Goal: Transaction & Acquisition: Purchase product/service

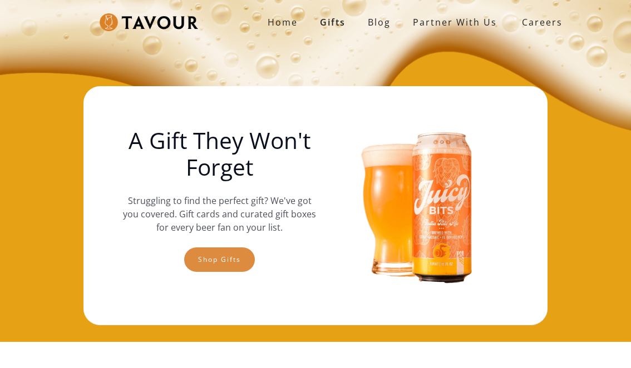
click at [216, 255] on link "Shop gifts" at bounding box center [219, 260] width 71 height 24
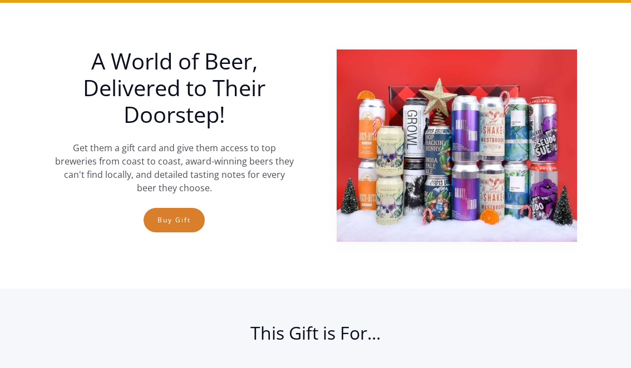
scroll to position [342, 0]
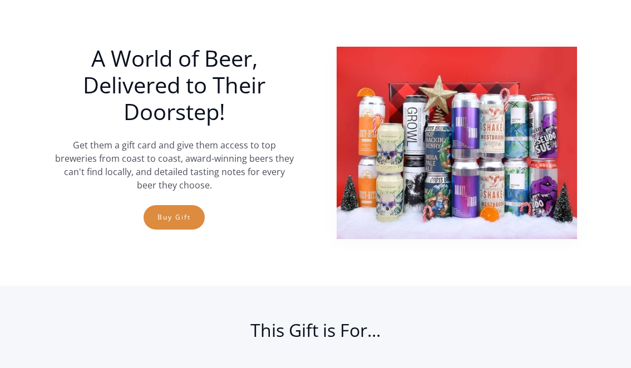
click at [172, 214] on link "Buy Gift" at bounding box center [174, 217] width 61 height 24
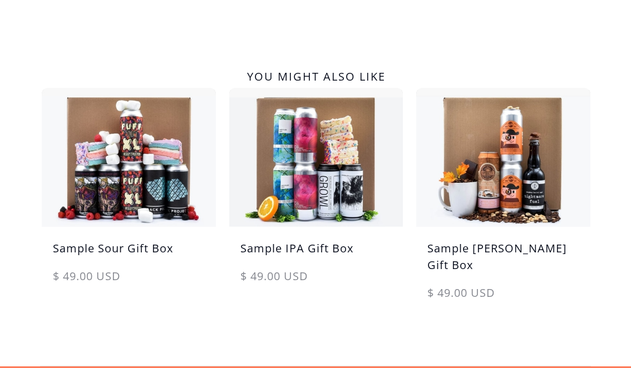
scroll to position [592, 0]
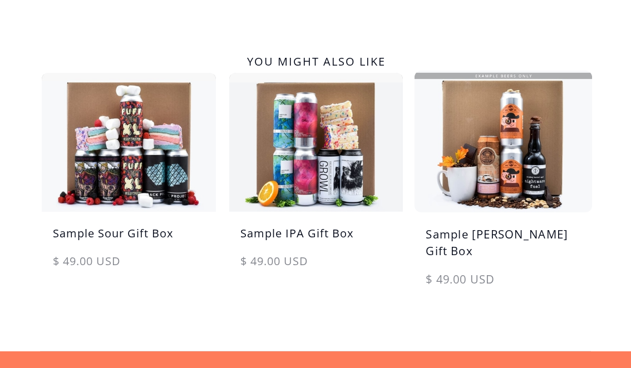
click at [496, 159] on img at bounding box center [503, 141] width 183 height 146
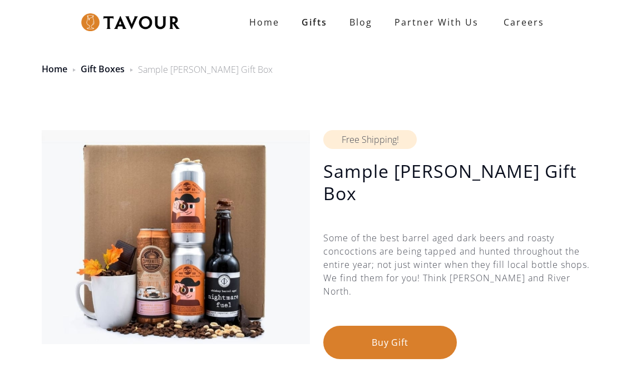
click at [380, 326] on button "Buy Gift" at bounding box center [390, 342] width 134 height 33
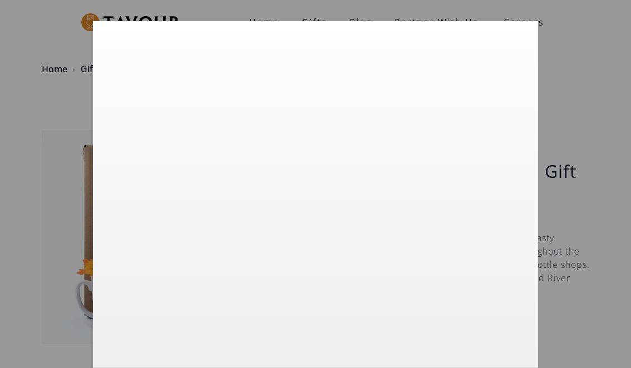
scroll to position [92, 0]
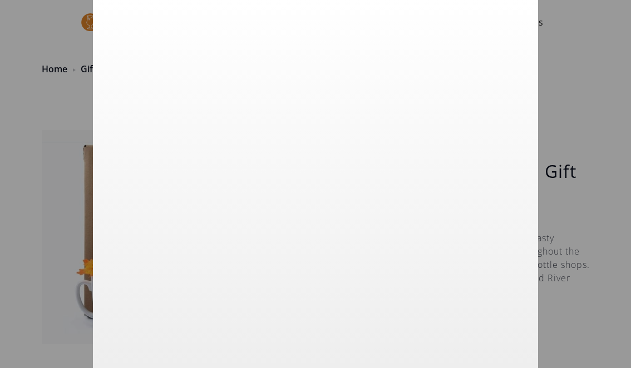
click at [562, 282] on div at bounding box center [315, 184] width 631 height 368
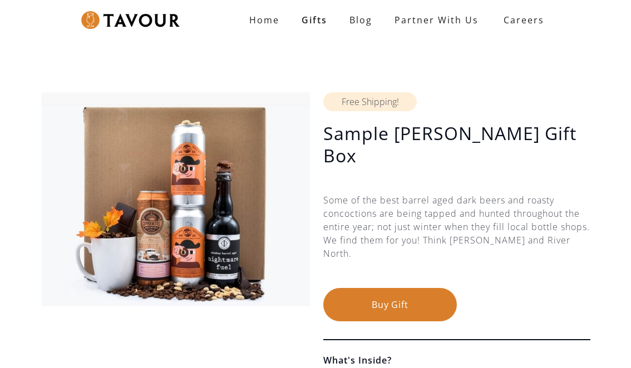
scroll to position [0, 0]
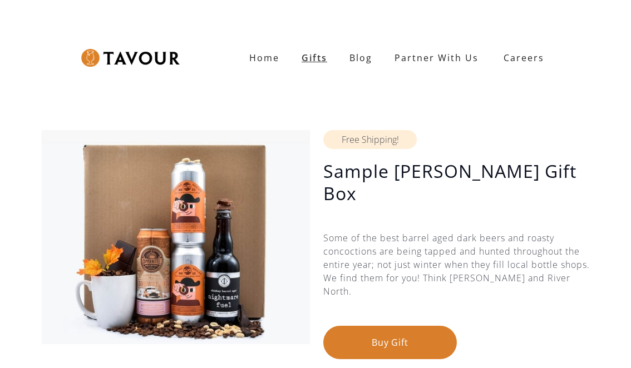
click at [315, 60] on link "Gifts" at bounding box center [314, 58] width 48 height 22
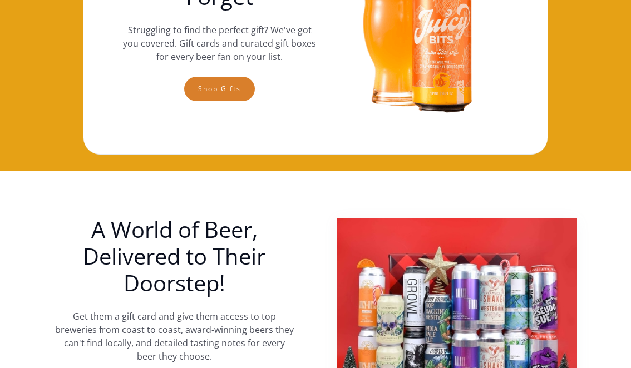
scroll to position [149, 0]
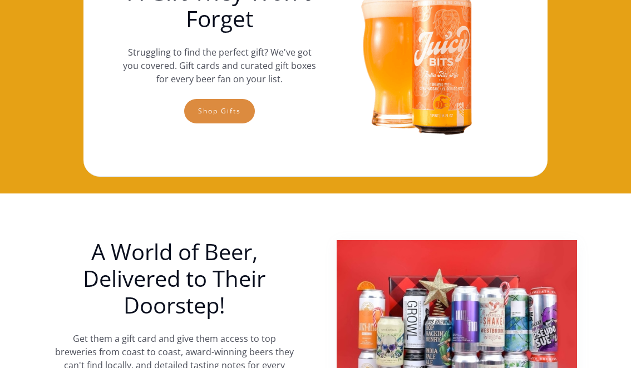
click at [239, 119] on link "Shop gifts" at bounding box center [219, 111] width 71 height 24
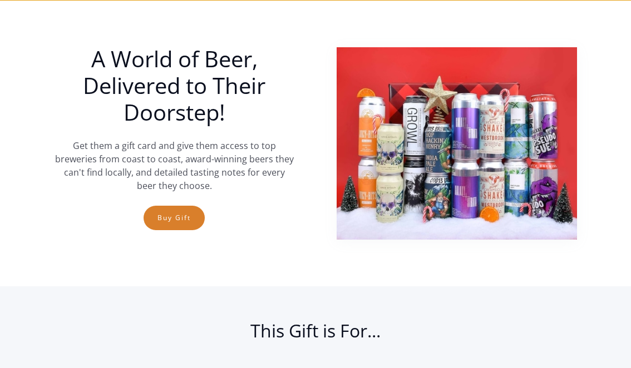
scroll to position [342, 0]
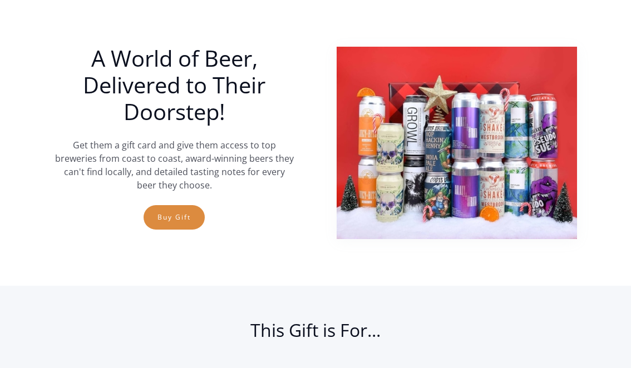
click at [181, 220] on link "Buy Gift" at bounding box center [174, 217] width 61 height 24
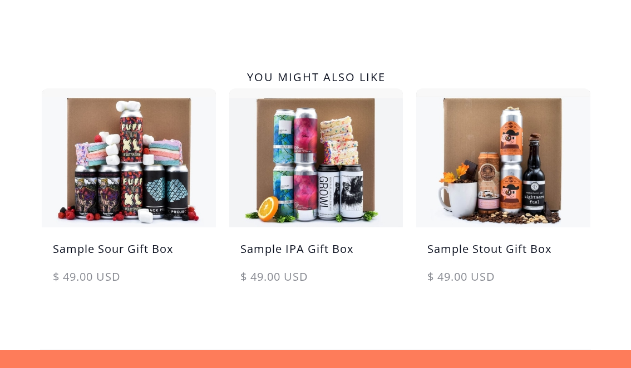
scroll to position [599, 0]
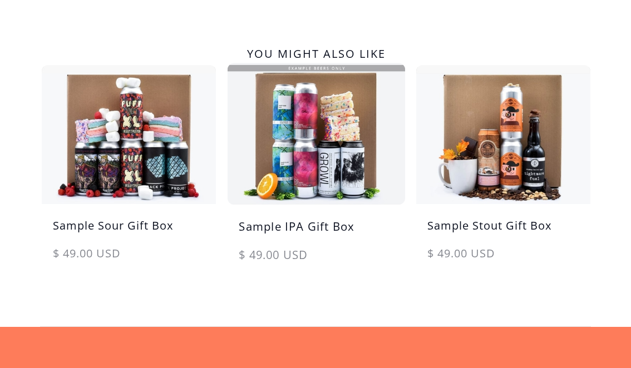
click at [300, 162] on img at bounding box center [316, 134] width 183 height 146
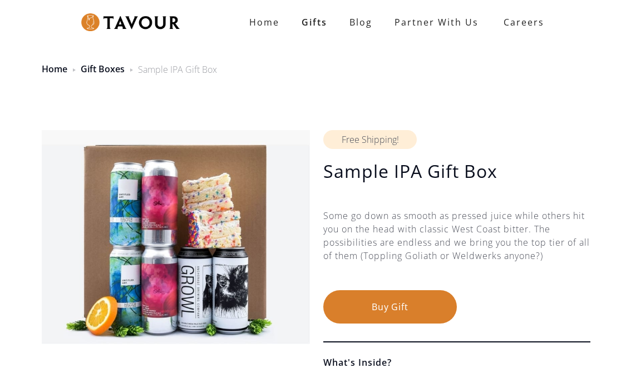
click at [392, 307] on button "Buy Gift" at bounding box center [390, 306] width 134 height 33
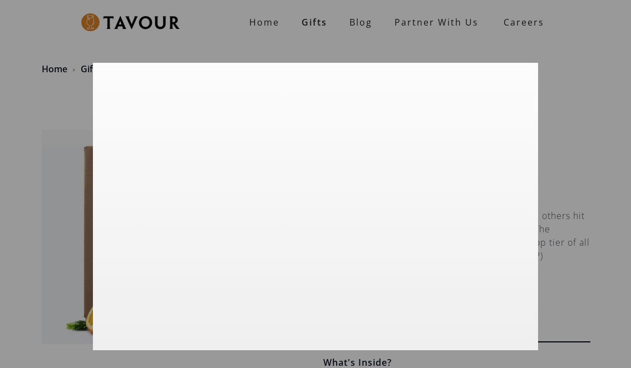
click at [615, 186] on div at bounding box center [315, 184] width 631 height 368
